Goal: Task Accomplishment & Management: Manage account settings

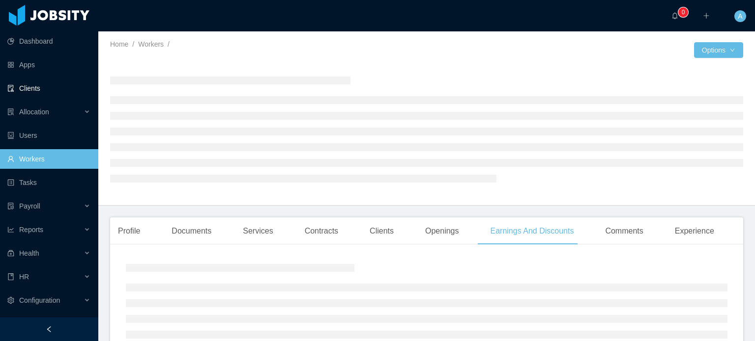
click at [36, 90] on link "Clients" at bounding box center [48, 89] width 83 height 20
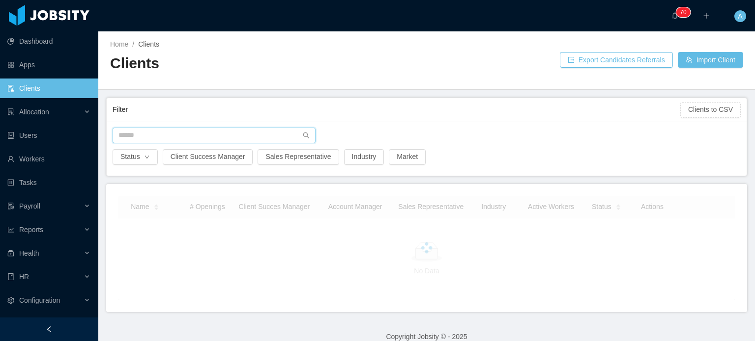
click at [157, 135] on input "text" at bounding box center [214, 136] width 203 height 16
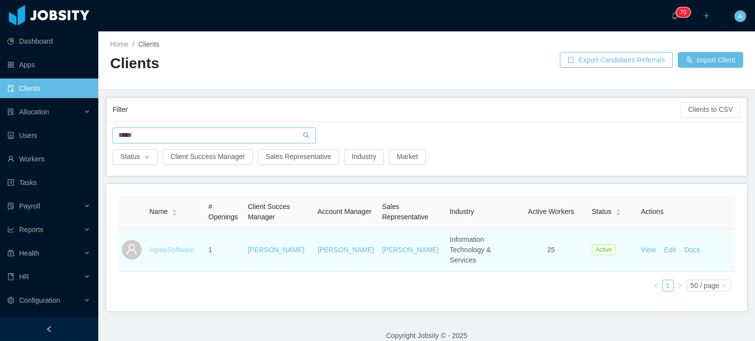
type input "*****"
click at [184, 246] on link "AgateSoftware" at bounding box center [171, 250] width 45 height 8
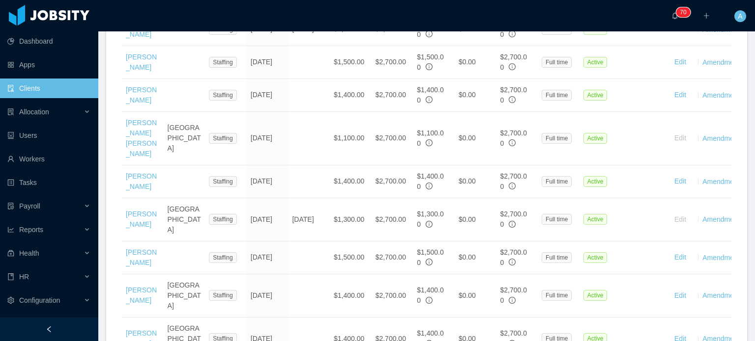
scroll to position [499, 0]
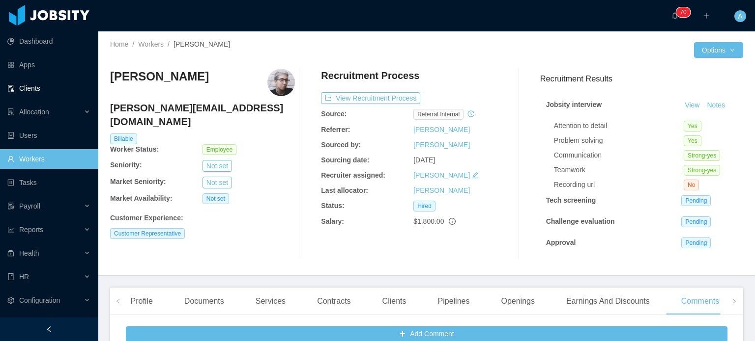
click at [39, 90] on link "Clients" at bounding box center [48, 89] width 83 height 20
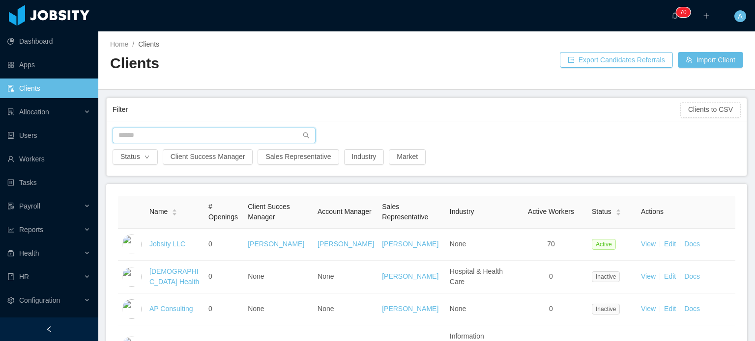
click at [162, 140] on input "text" at bounding box center [214, 136] width 203 height 16
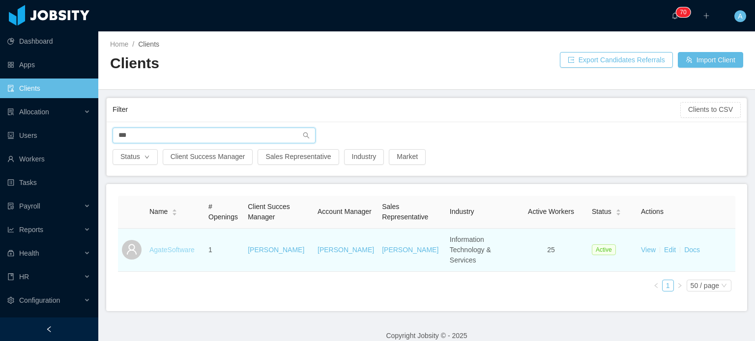
type input "***"
click at [161, 246] on link "AgateSoftware" at bounding box center [171, 250] width 45 height 8
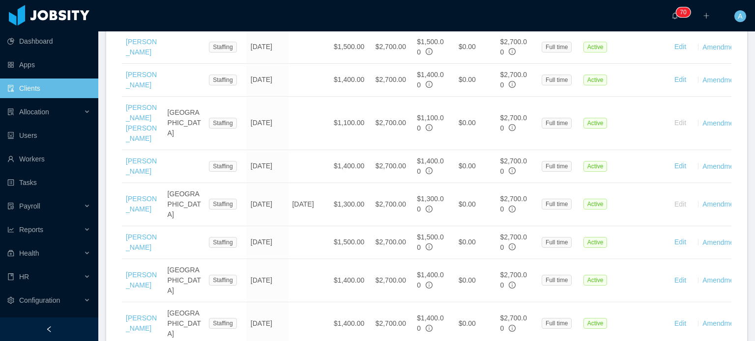
scroll to position [517, 0]
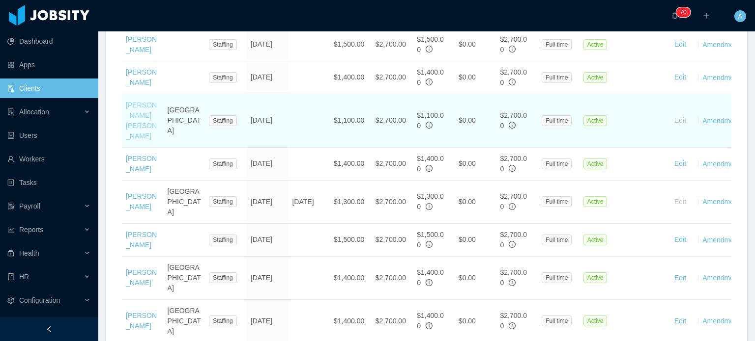
click at [130, 137] on link "Guilherme Arantes Rocha" at bounding box center [141, 120] width 31 height 39
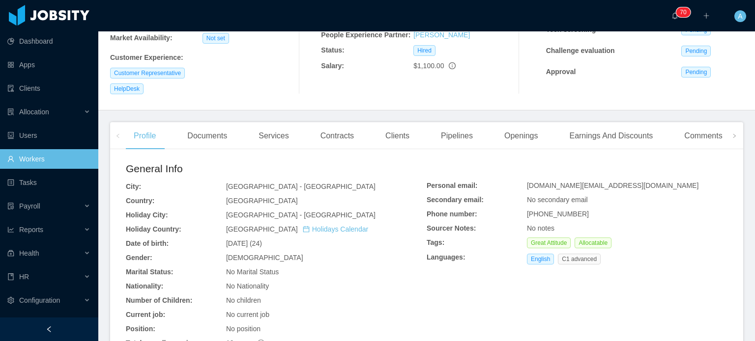
scroll to position [170, 0]
click at [584, 129] on div "Earnings And Discounts" at bounding box center [610, 137] width 99 height 28
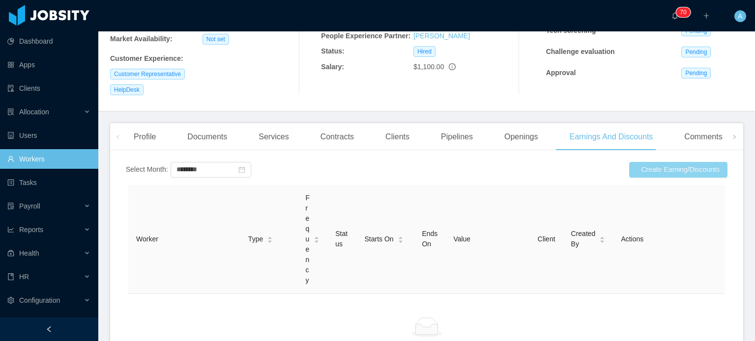
click at [654, 171] on button "Create Earning/Discounts" at bounding box center [678, 170] width 98 height 16
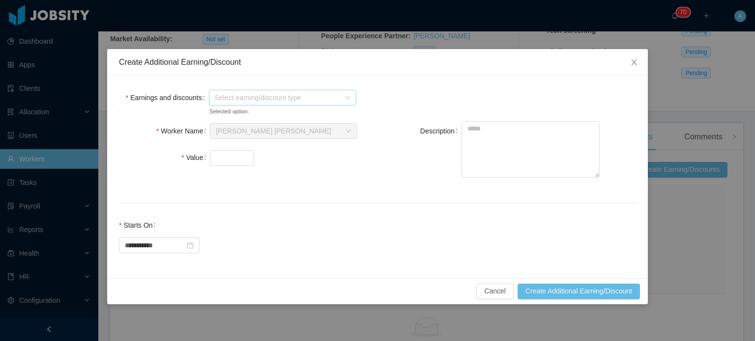
click at [343, 98] on span "Select earning/discount type" at bounding box center [279, 97] width 129 height 15
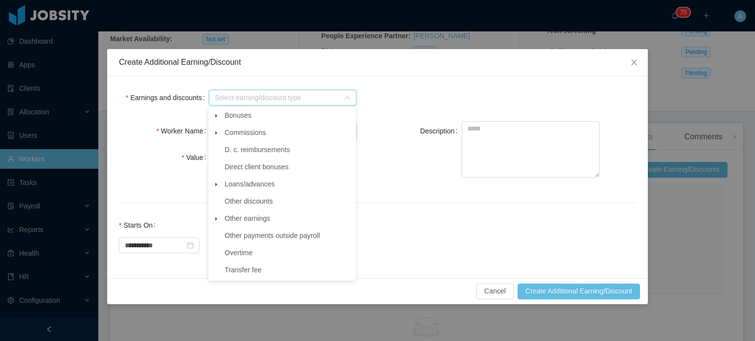
click at [218, 224] on span at bounding box center [216, 219] width 12 height 12
click at [237, 235] on span "Other" at bounding box center [241, 236] width 17 height 8
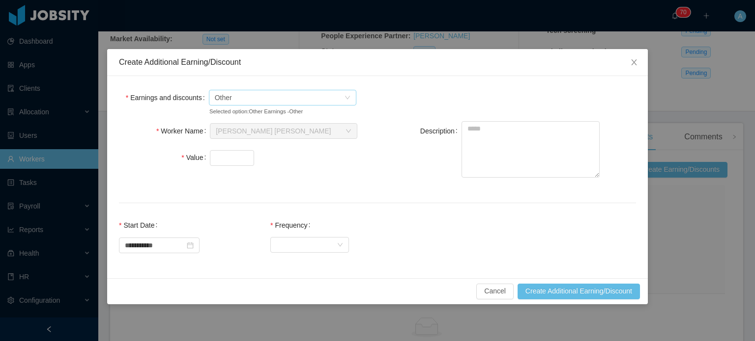
click at [348, 100] on icon "icon: down" at bounding box center [347, 98] width 6 height 6
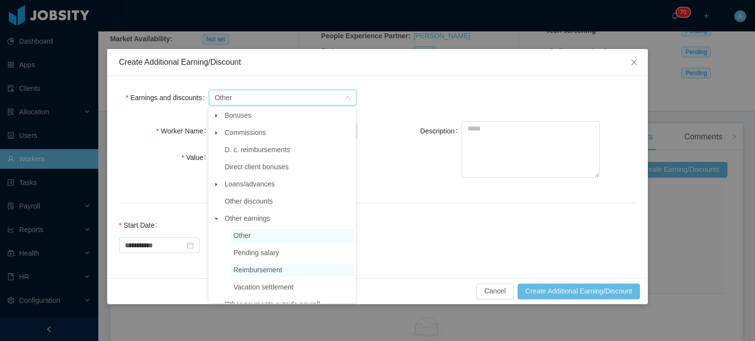
click at [259, 270] on span "Reimbursement" at bounding box center [257, 270] width 49 height 8
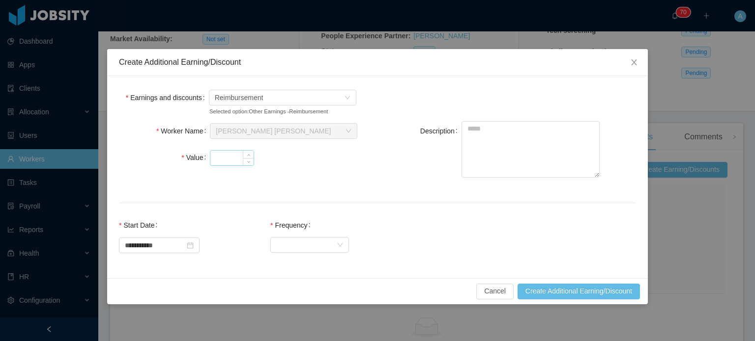
click at [229, 155] on input "Value" at bounding box center [231, 158] width 43 height 15
type input "***"
click at [494, 136] on textarea "Description" at bounding box center [530, 149] width 138 height 56
type textarea "**********"
click at [324, 245] on div "Select Frequency" at bounding box center [306, 244] width 60 height 15
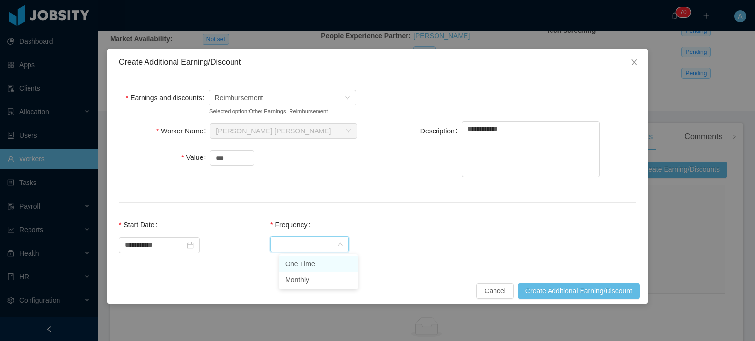
click at [322, 264] on li "One Time" at bounding box center [318, 264] width 79 height 16
click at [461, 252] on div "**********" at bounding box center [377, 240] width 517 height 51
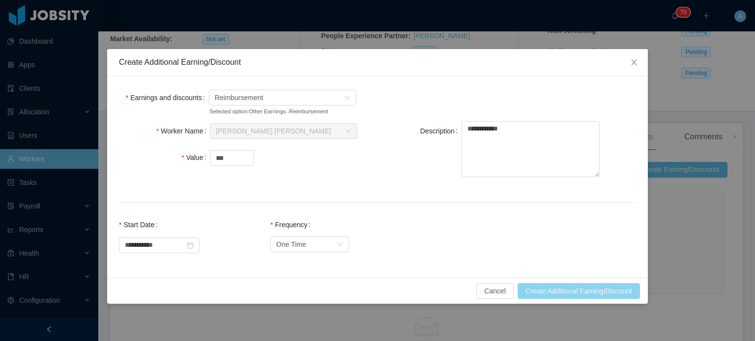
click at [551, 292] on button "Create Additional Earning/Discount" at bounding box center [578, 291] width 122 height 16
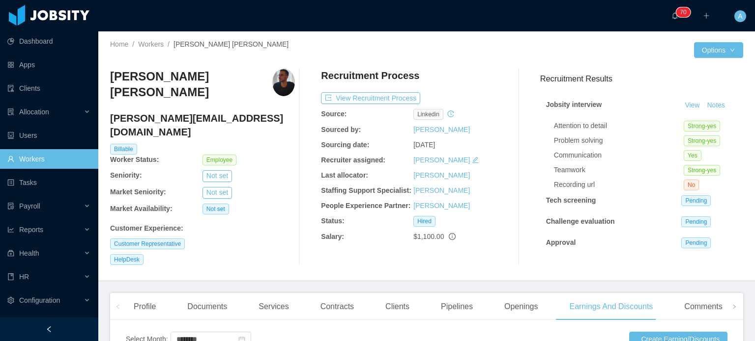
click at [186, 76] on h3 "Guilherme Arantes Rocha" at bounding box center [191, 85] width 162 height 32
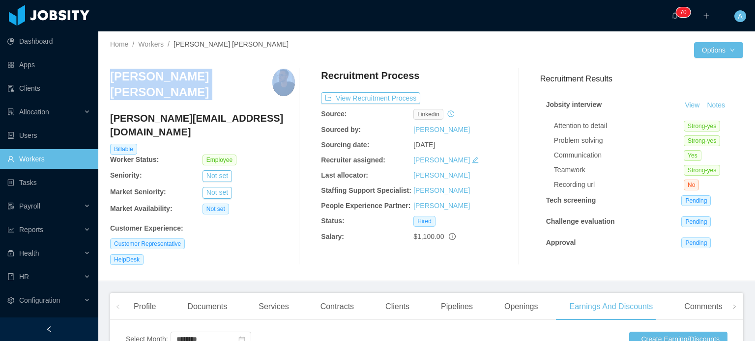
click at [186, 76] on h3 "Guilherme Arantes Rocha" at bounding box center [191, 85] width 162 height 32
copy h3 "Guilherme Arantes Rocha"
